Goal: Task Accomplishment & Management: Use online tool/utility

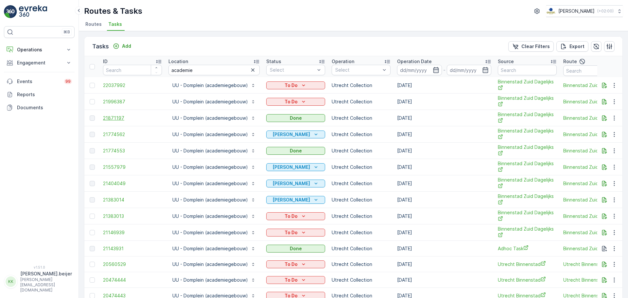
click at [104, 116] on span "21871197" at bounding box center [132, 118] width 59 height 7
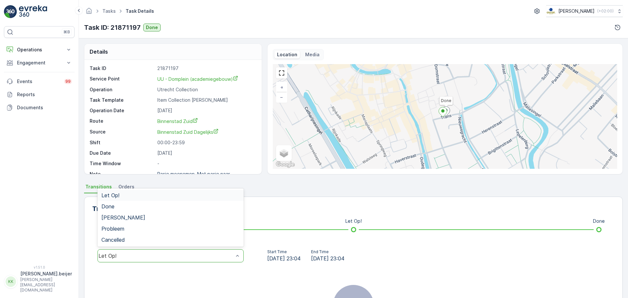
click at [235, 260] on div at bounding box center [237, 256] width 7 height 12
click at [127, 211] on div "Done" at bounding box center [171, 206] width 146 height 11
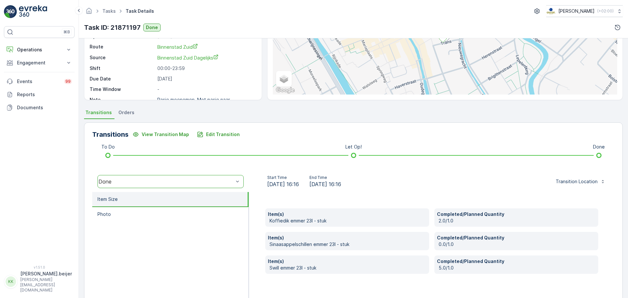
scroll to position [75, 0]
click at [109, 12] on link "Tasks" at bounding box center [108, 11] width 13 height 6
